Goal: Transaction & Acquisition: Obtain resource

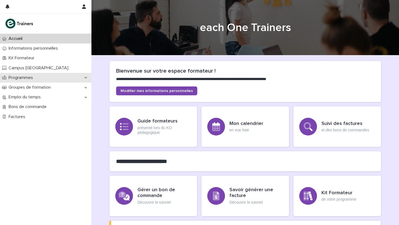
click at [27, 78] on p "Programmes" at bounding box center [21, 77] width 31 height 5
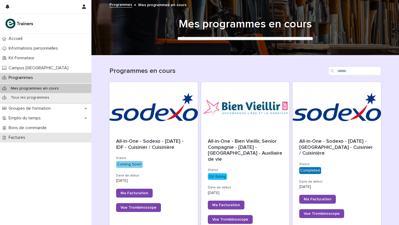
click at [35, 136] on div "Factures" at bounding box center [46, 138] width 92 height 10
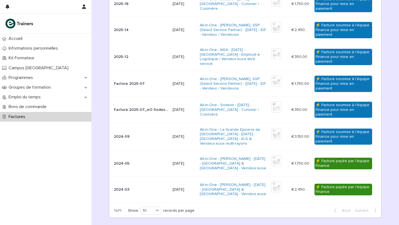
scroll to position [188, 0]
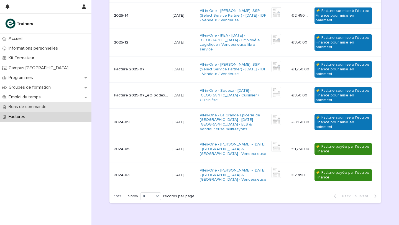
click at [46, 105] on p "Bons de commande" at bounding box center [28, 106] width 45 height 5
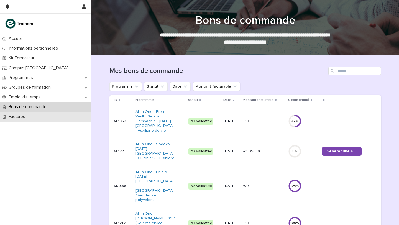
click at [37, 116] on div "Factures" at bounding box center [46, 117] width 92 height 10
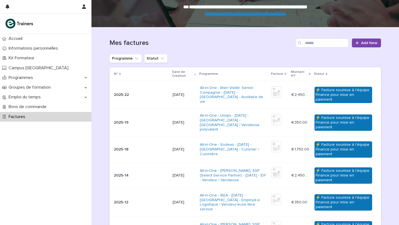
scroll to position [20, 0]
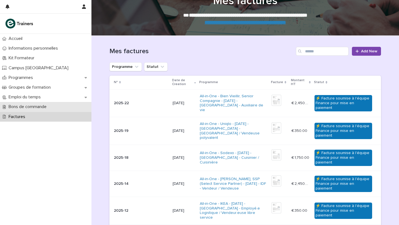
click at [32, 108] on p "Bons de commande" at bounding box center [28, 106] width 45 height 5
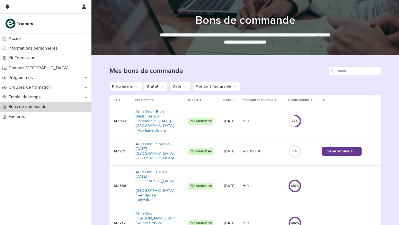
click at [337, 150] on span "Générer une Facture" at bounding box center [342, 152] width 31 height 4
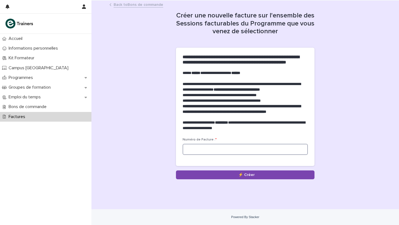
click at [200, 155] on input at bounding box center [245, 149] width 125 height 11
type input "*******"
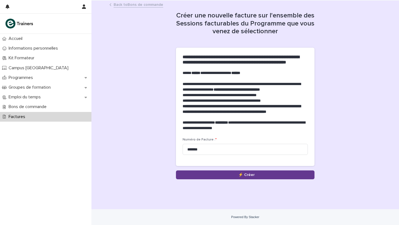
click at [207, 179] on button "Save" at bounding box center [245, 175] width 139 height 9
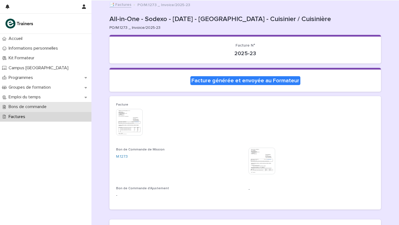
click at [21, 109] on p "Bons de commande" at bounding box center [28, 106] width 45 height 5
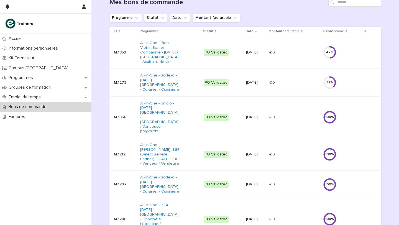
scroll to position [56, 0]
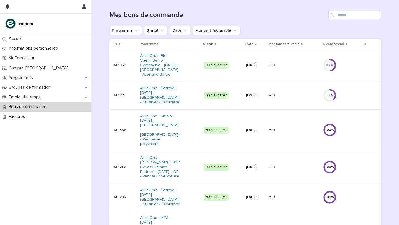
click at [154, 98] on link "All-in-One - Sodexo - [DATE] - [GEOGRAPHIC_DATA] - Cuisinier / Cuisinière" at bounding box center [160, 95] width 40 height 19
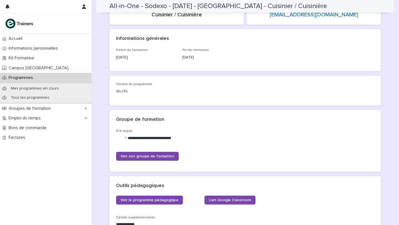
scroll to position [25, 0]
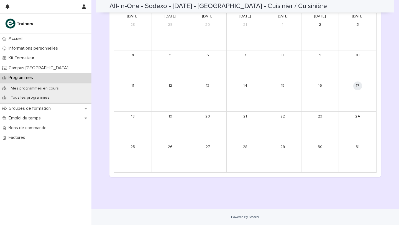
scroll to position [303, 0]
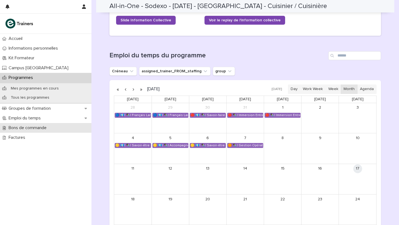
click at [27, 128] on p "Bons de commande" at bounding box center [28, 127] width 45 height 5
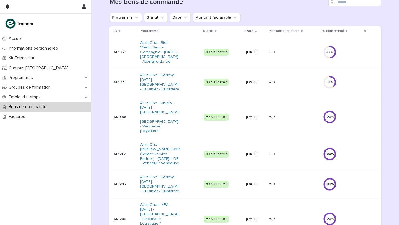
scroll to position [60, 0]
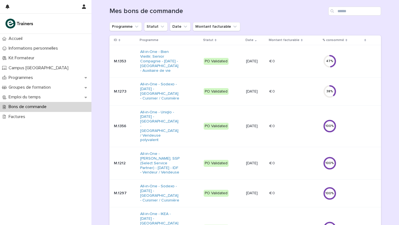
click at [216, 93] on div "PO Validated" at bounding box center [216, 91] width 25 height 7
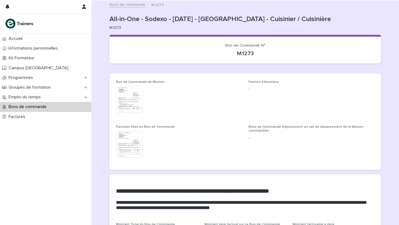
click at [131, 96] on img at bounding box center [129, 99] width 27 height 27
